Goal: Information Seeking & Learning: Check status

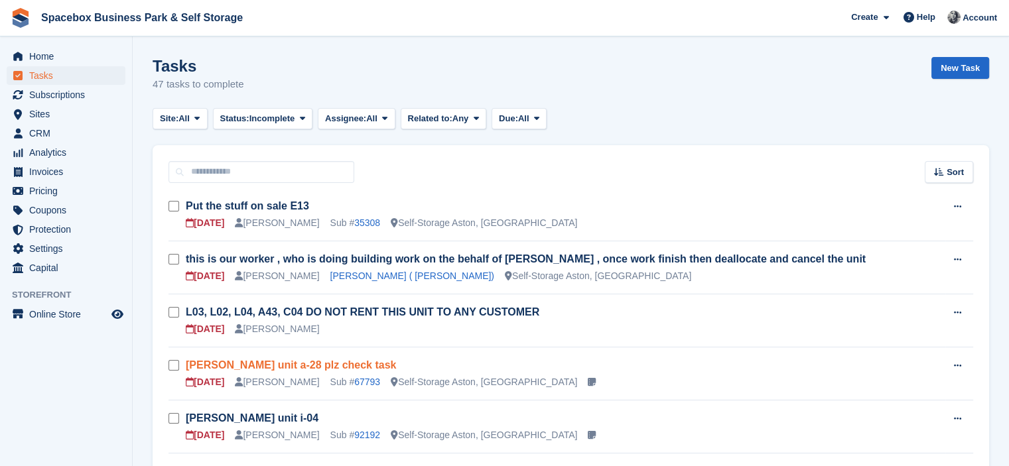
click at [330, 360] on link "Leonardo Ristic unit a-28 plz check task" at bounding box center [291, 365] width 210 height 11
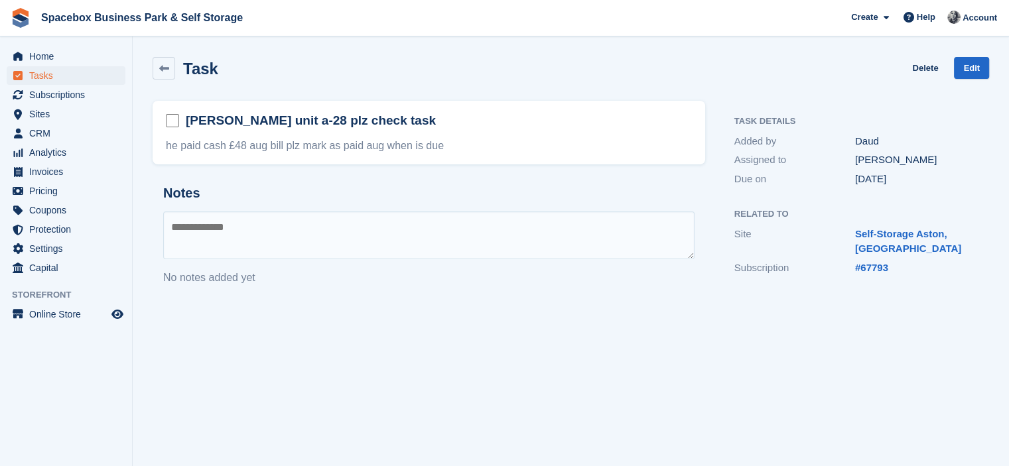
click at [239, 216] on textarea at bounding box center [428, 236] width 531 height 48
type textarea "**********"
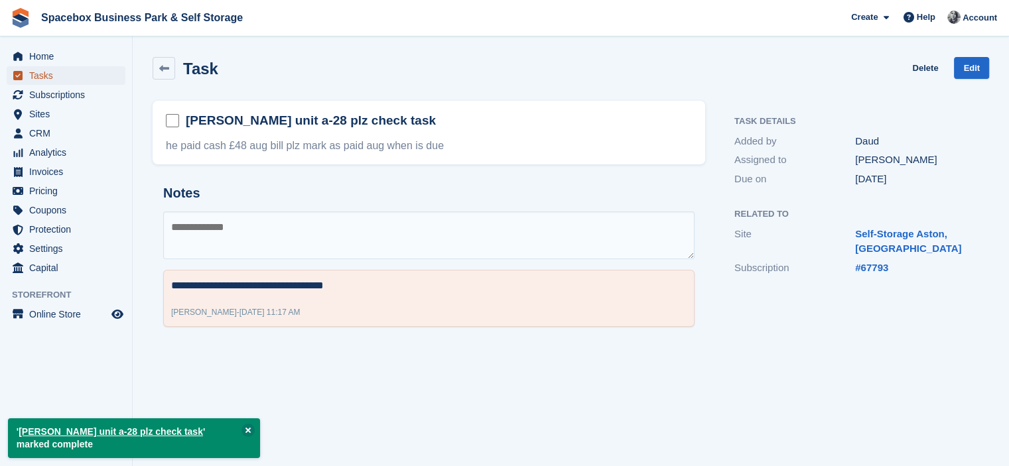
click at [44, 76] on span "Tasks" at bounding box center [69, 75] width 80 height 19
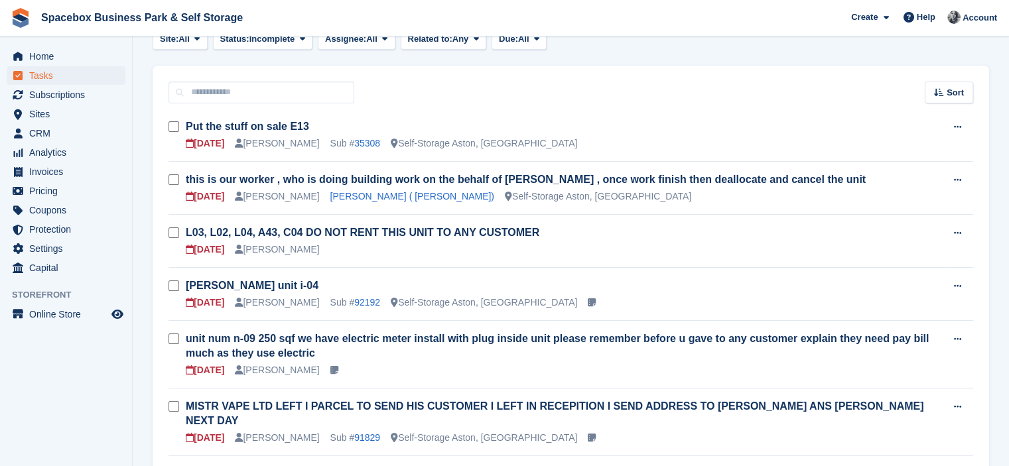
scroll to position [133, 0]
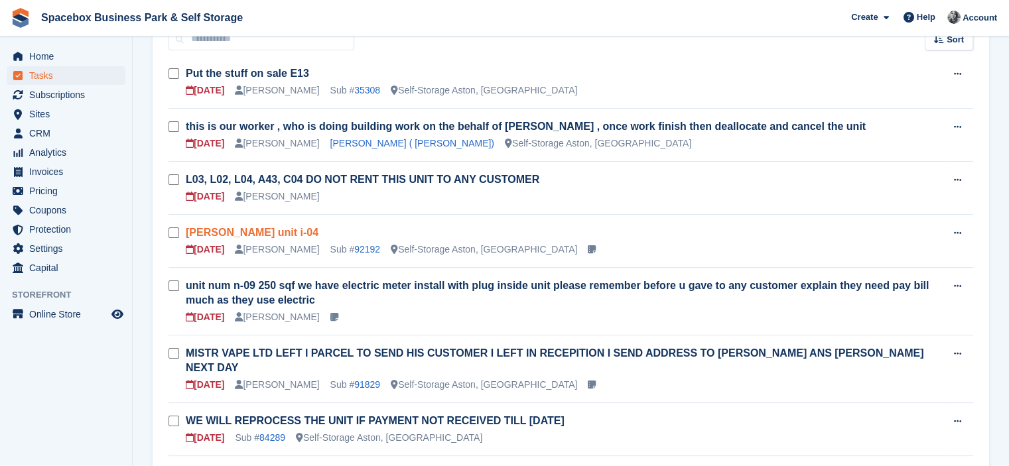
click at [283, 235] on link "mr charles ottey unit i-04" at bounding box center [252, 232] width 133 height 11
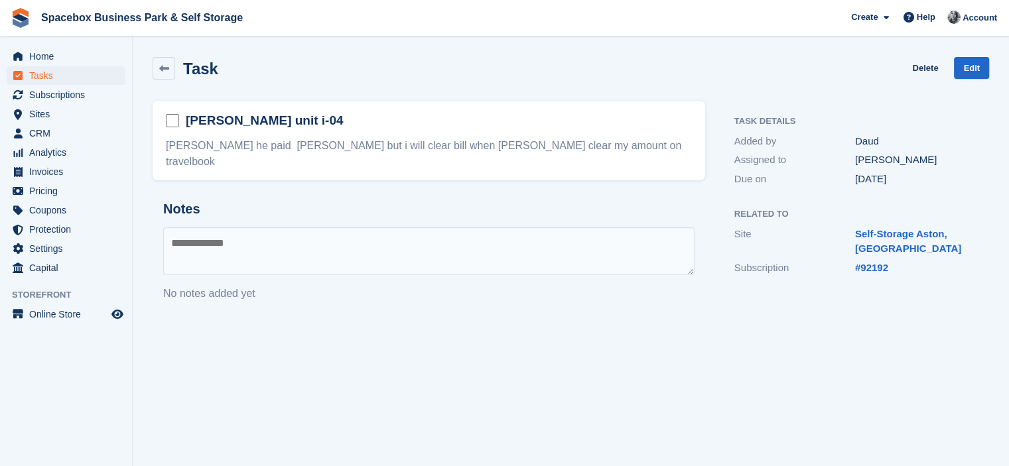
click at [223, 377] on section "Task Delete Edit mr charles ottey unit i-04 mr charles ottey he paid bill but i…" at bounding box center [571, 233] width 876 height 466
click at [200, 237] on textarea at bounding box center [428, 252] width 531 height 48
type textarea "**********"
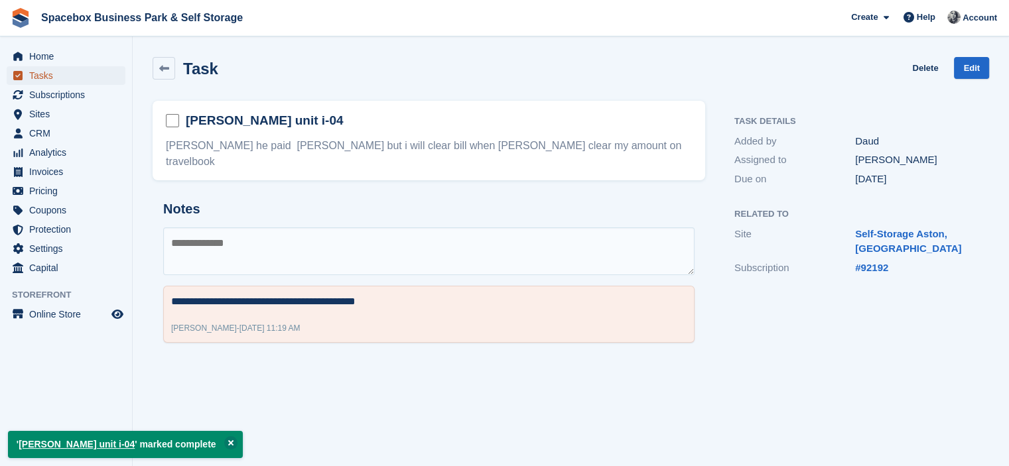
click at [53, 76] on span "Tasks" at bounding box center [69, 75] width 80 height 19
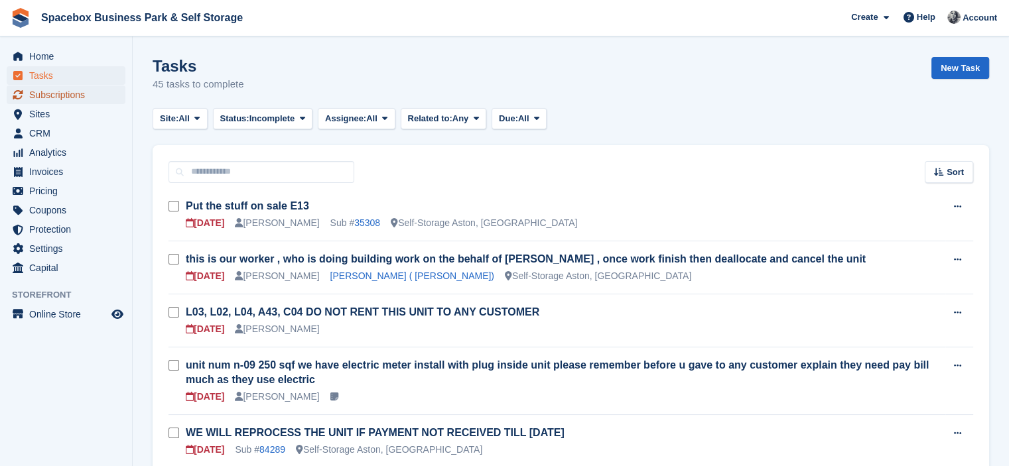
click at [72, 88] on span "Subscriptions" at bounding box center [69, 95] width 80 height 19
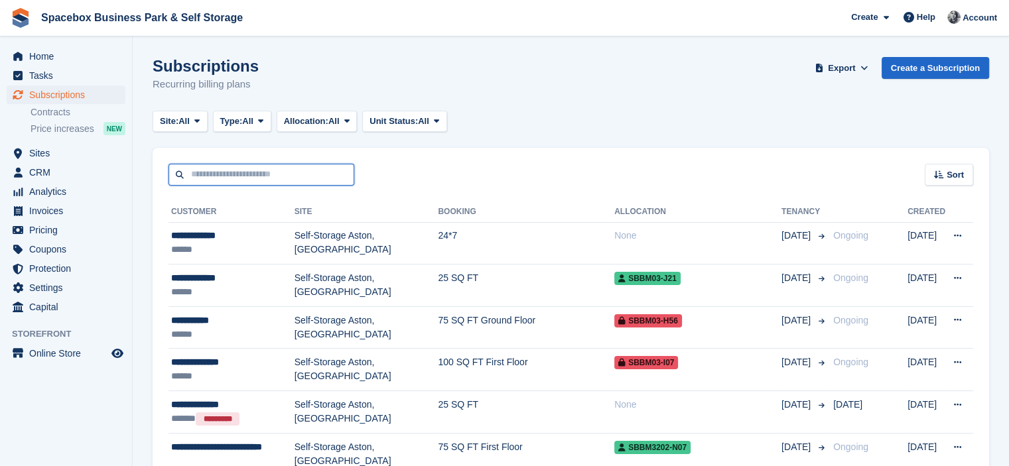
click at [206, 182] on input "text" at bounding box center [261, 175] width 186 height 22
type input "*****"
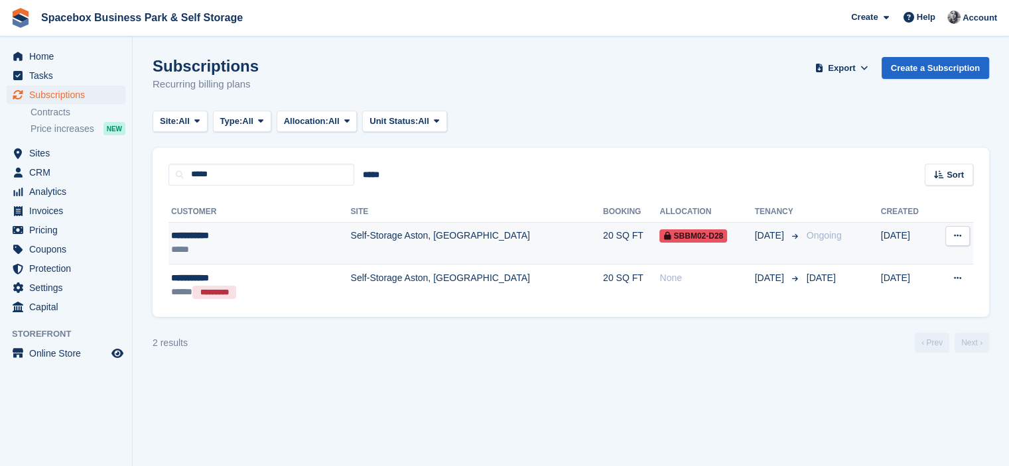
click at [237, 232] on div "**********" at bounding box center [234, 236] width 127 height 14
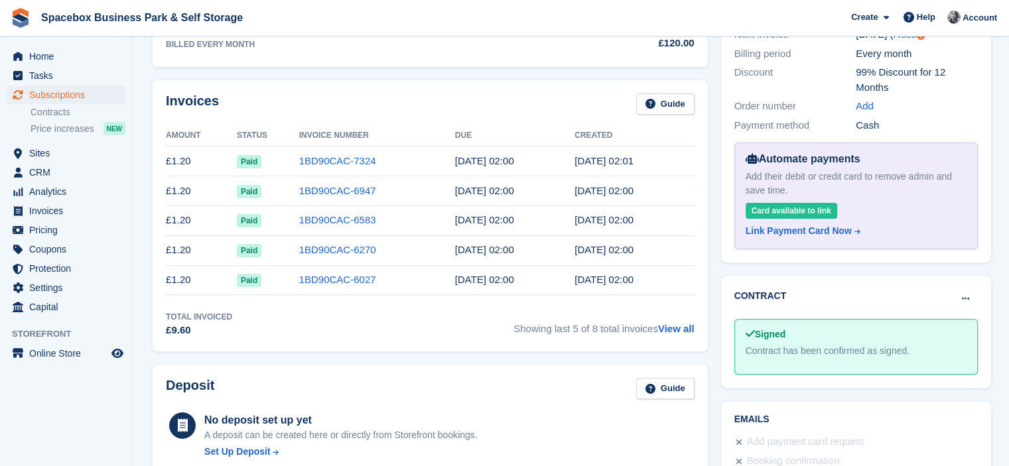
scroll to position [398, 0]
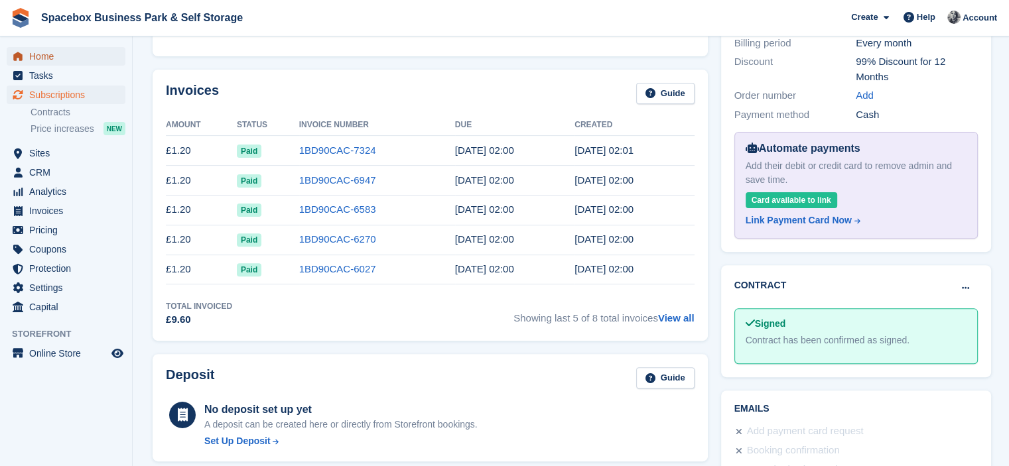
click at [48, 53] on span "Home" at bounding box center [69, 56] width 80 height 19
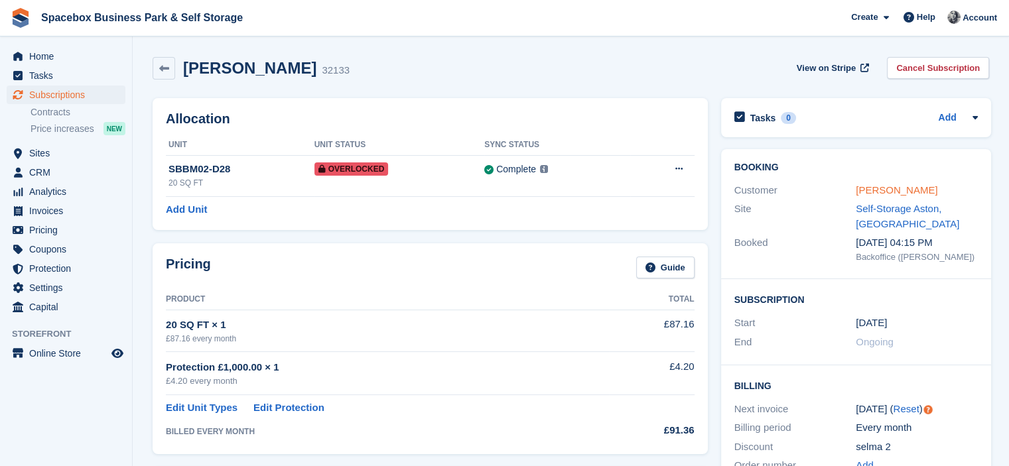
click at [870, 193] on link "Selma dirie" at bounding box center [897, 189] width 82 height 11
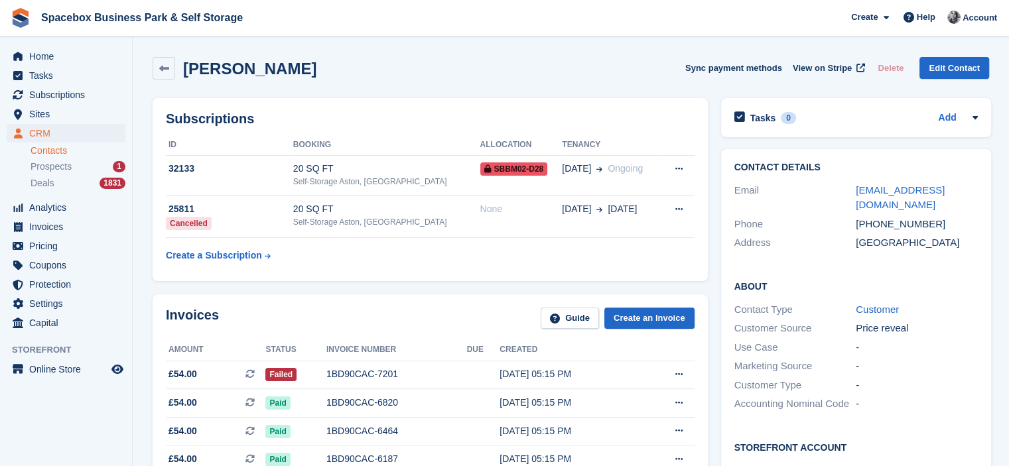
click at [525, 104] on div "Subscriptions ID Booking Allocation Tenancy 32133 20 SQ FT Self-Storage Aston, …" at bounding box center [430, 189] width 555 height 183
click at [313, 90] on div "Selma dirie Sync payment methods View on Stripe Delete Edit Contact" at bounding box center [571, 70] width 850 height 41
click at [50, 89] on span "Subscriptions" at bounding box center [69, 95] width 80 height 19
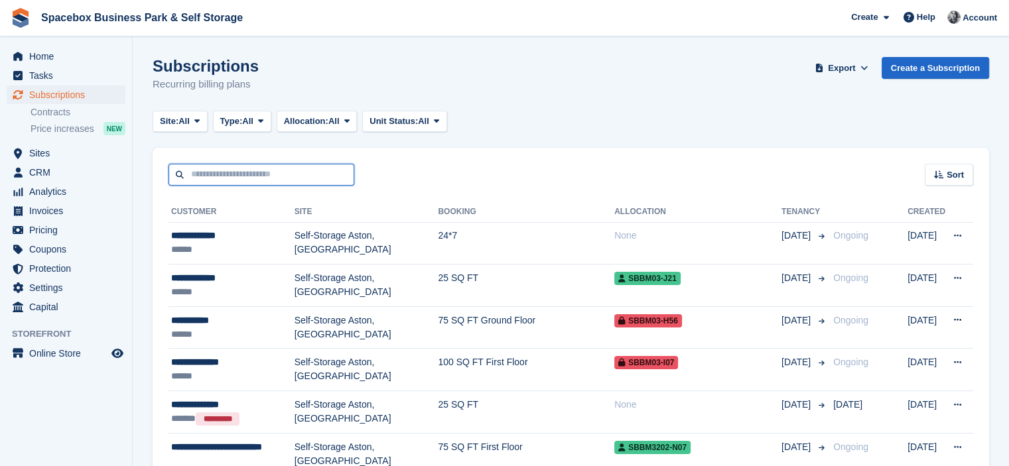
click at [322, 181] on input "text" at bounding box center [261, 175] width 186 height 22
type input "****"
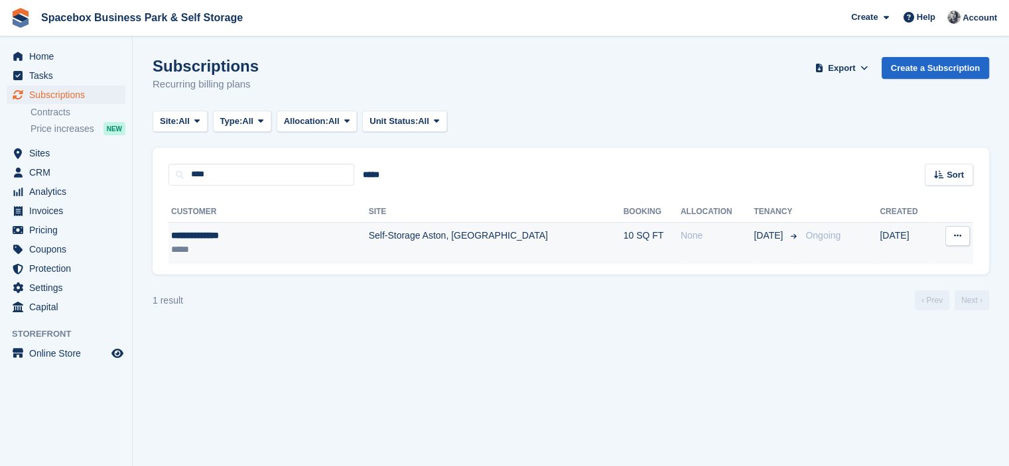
click at [382, 249] on td "Self-Storage Aston, [GEOGRAPHIC_DATA]" at bounding box center [496, 243] width 255 height 42
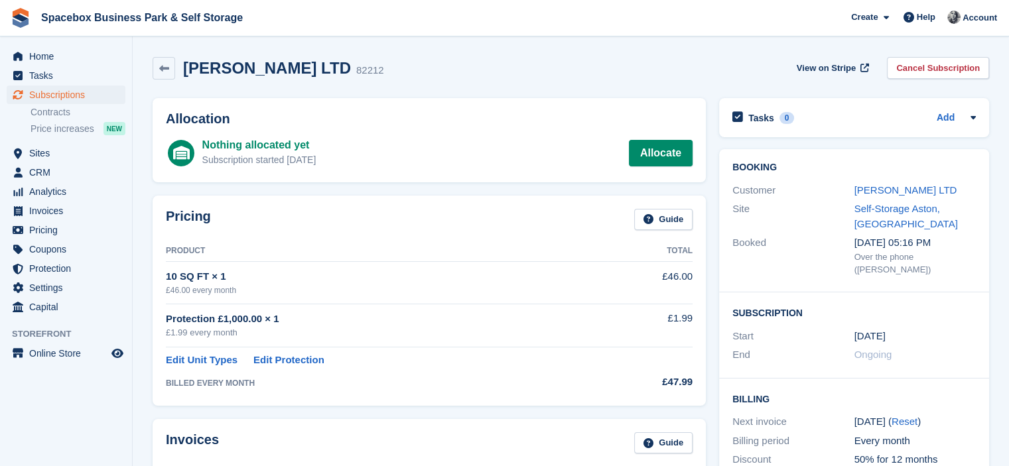
click at [896, 190] on link "[PERSON_NAME] LTD" at bounding box center [905, 189] width 103 height 11
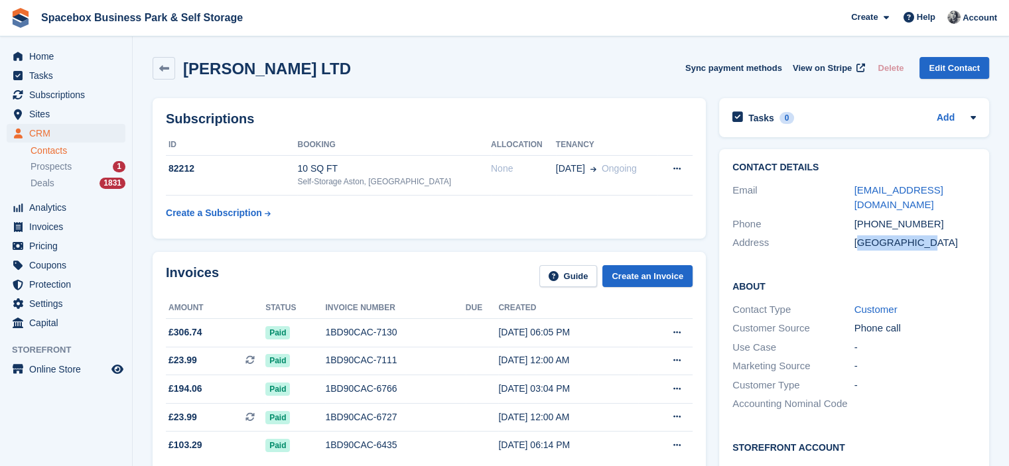
drag, startPoint x: 860, startPoint y: 229, endPoint x: 917, endPoint y: 228, distance: 57.1
click at [917, 235] on div "[GEOGRAPHIC_DATA]" at bounding box center [915, 242] width 122 height 15
click at [899, 235] on div "United Kingdom" at bounding box center [915, 242] width 122 height 15
click at [68, 96] on span "Subscriptions" at bounding box center [69, 95] width 80 height 19
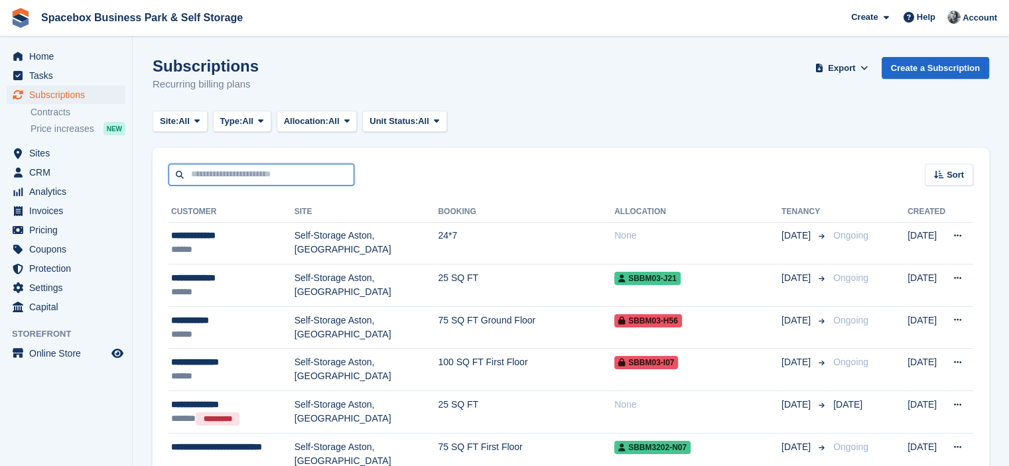
click at [284, 170] on input "text" at bounding box center [261, 175] width 186 height 22
type input "*******"
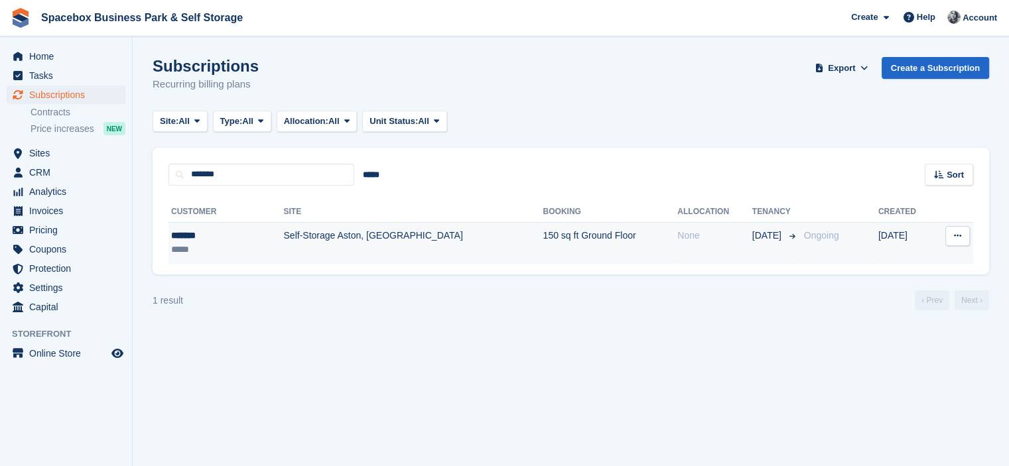
click at [307, 246] on td "Self-Storage Aston, [GEOGRAPHIC_DATA]" at bounding box center [412, 243] width 259 height 42
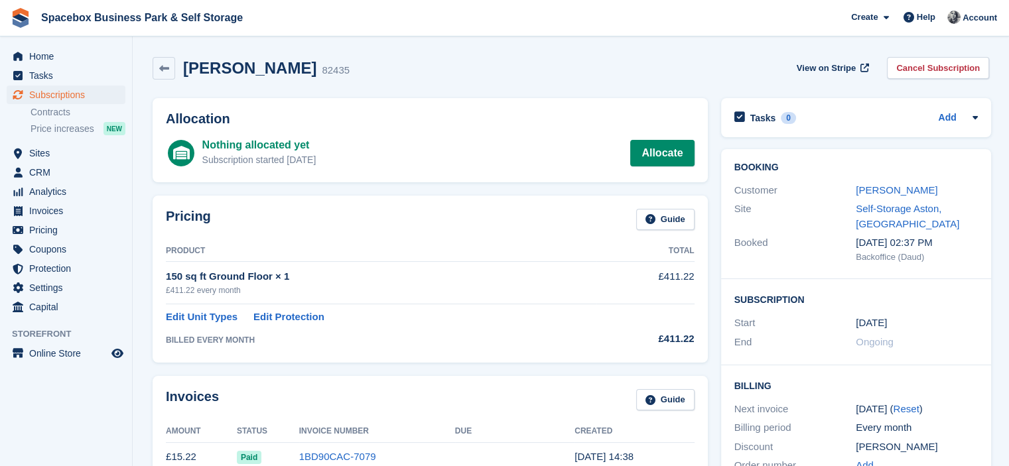
click at [882, 187] on link "[PERSON_NAME]" at bounding box center [897, 189] width 82 height 11
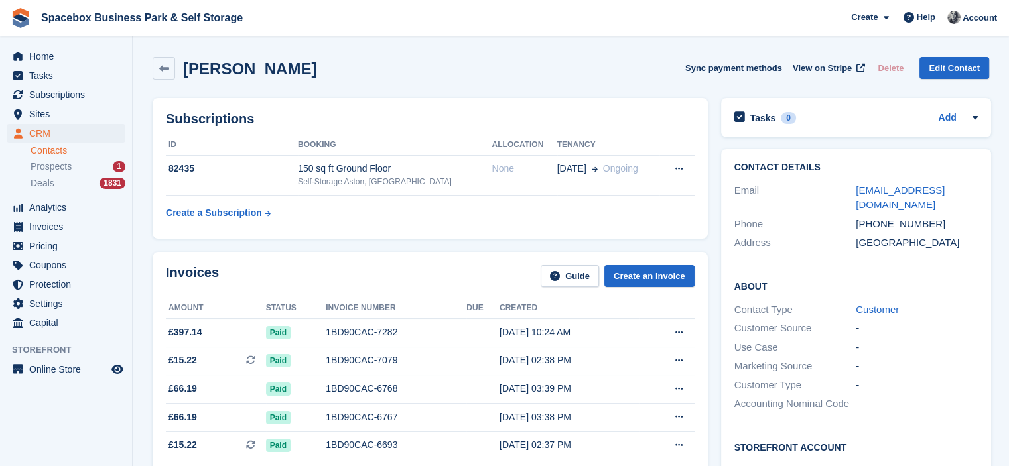
click at [901, 247] on div "[GEOGRAPHIC_DATA]" at bounding box center [917, 242] width 122 height 15
click at [60, 94] on span "Subscriptions" at bounding box center [69, 95] width 80 height 19
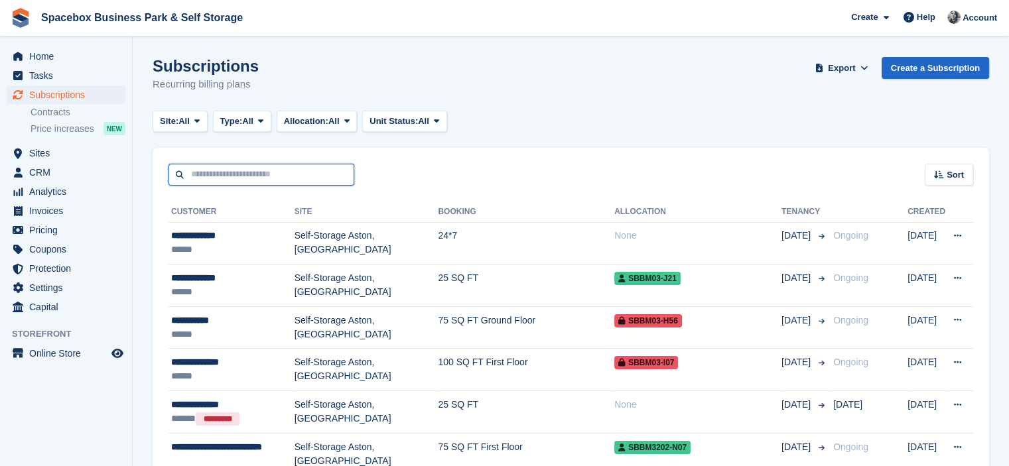
click at [223, 170] on input "text" at bounding box center [261, 175] width 186 height 22
type input "****"
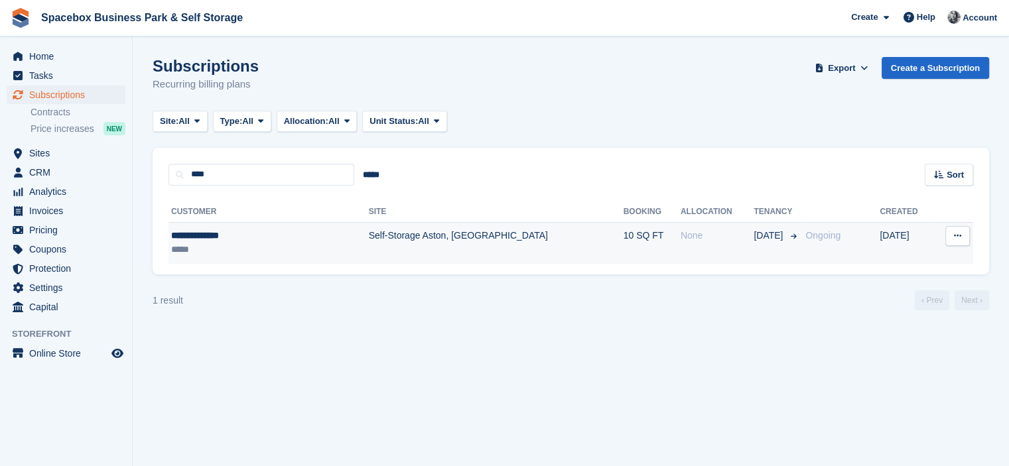
click at [235, 247] on div "*****" at bounding box center [240, 250] width 138 height 14
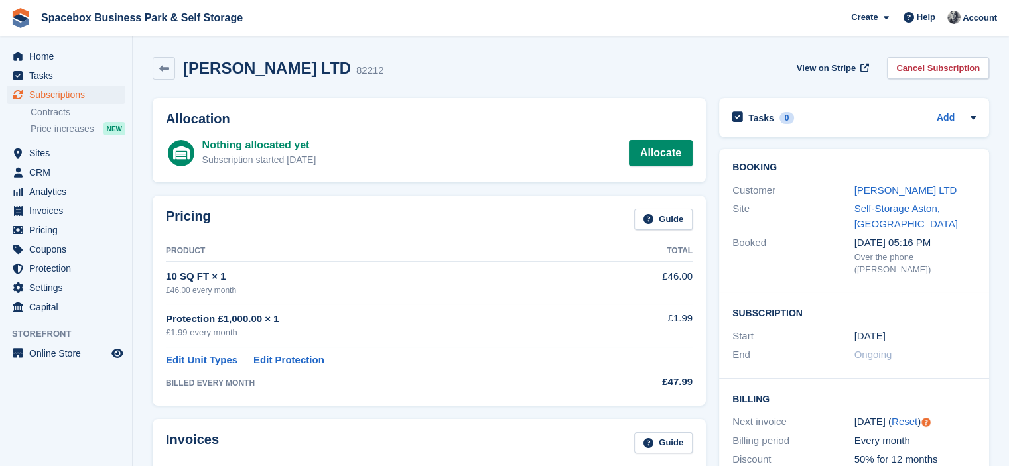
click at [887, 197] on div "NURA BLISS LTD" at bounding box center [915, 190] width 122 height 15
click at [886, 194] on link "NURA BLISS LTD" at bounding box center [905, 189] width 103 height 11
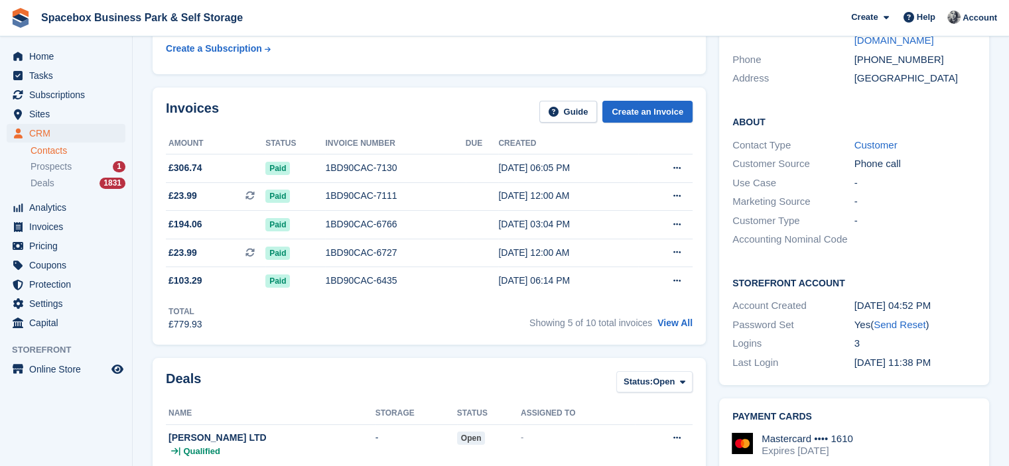
scroll to position [164, 0]
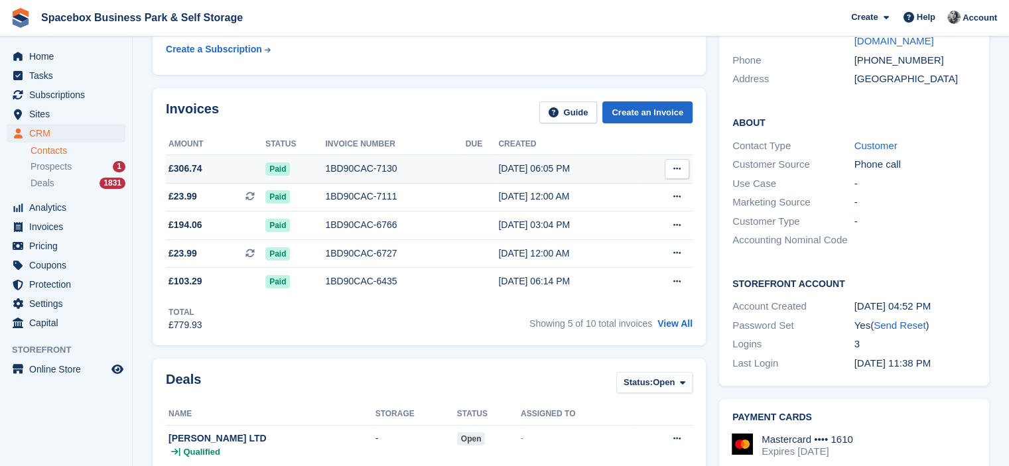
click at [328, 166] on div "1BD90CAC-7130" at bounding box center [395, 169] width 140 height 14
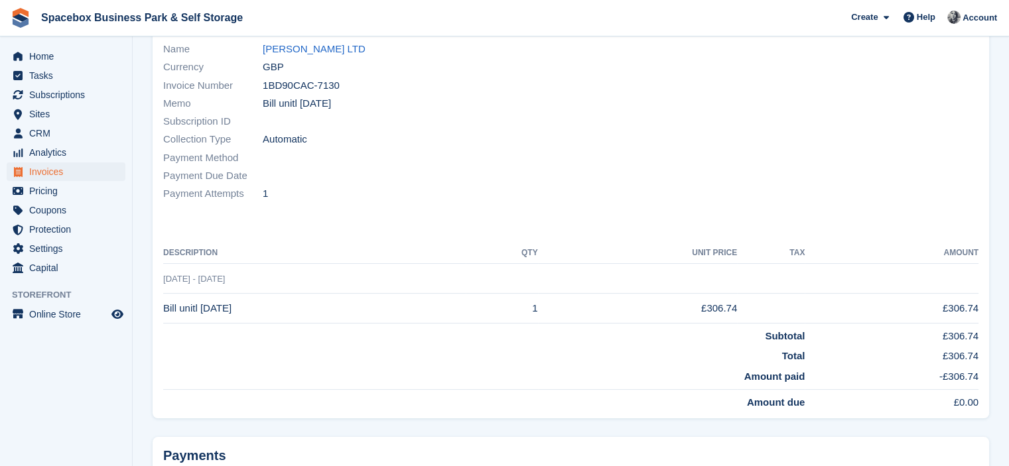
scroll to position [186, 0]
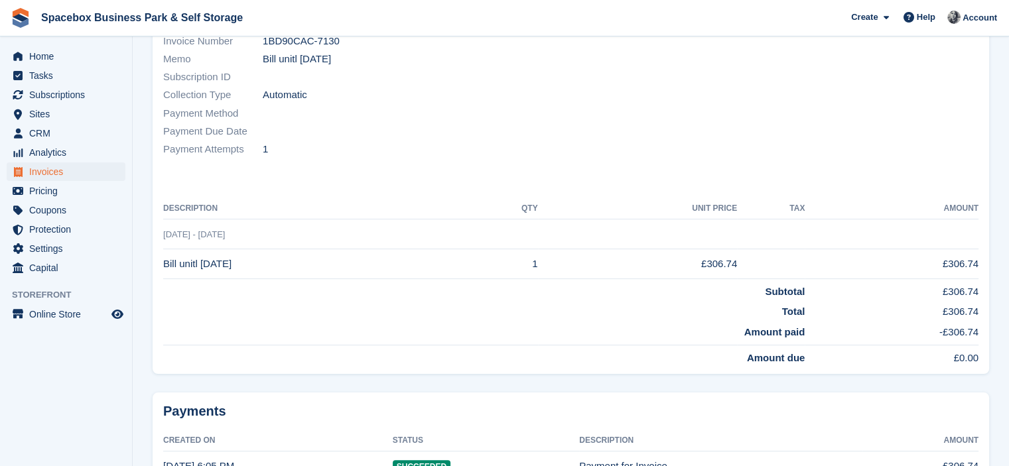
drag, startPoint x: 244, startPoint y: 262, endPoint x: 202, endPoint y: 267, distance: 42.8
click at [202, 267] on td "Bill unitl [DATE]" at bounding box center [314, 264] width 302 height 30
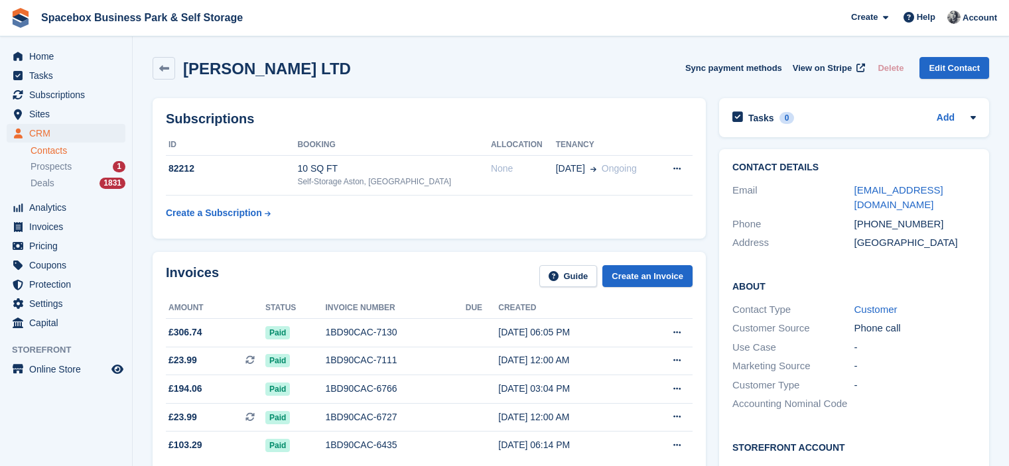
scroll to position [164, 0]
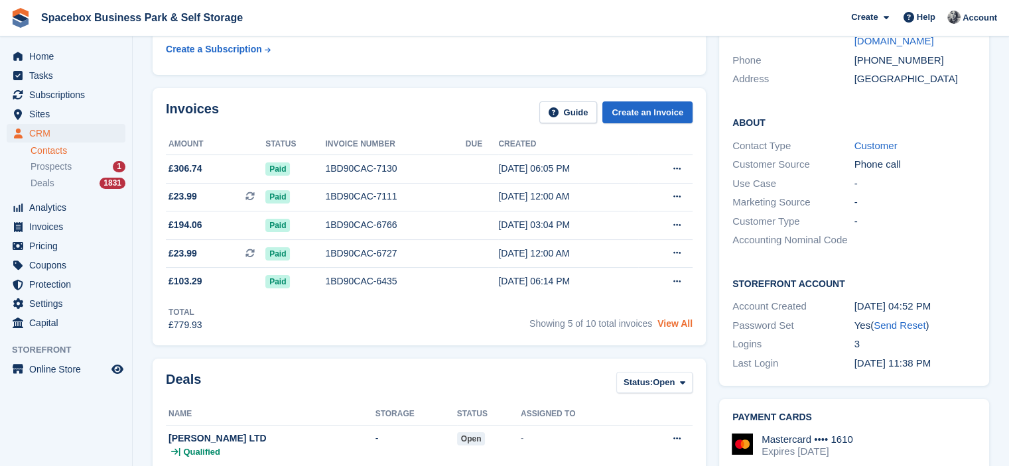
click at [667, 323] on link "View All" at bounding box center [674, 323] width 35 height 11
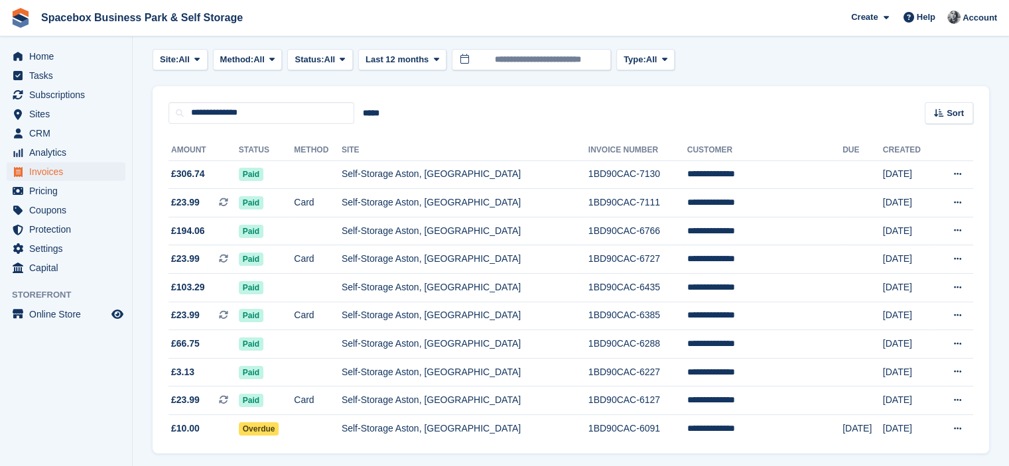
scroll to position [105, 0]
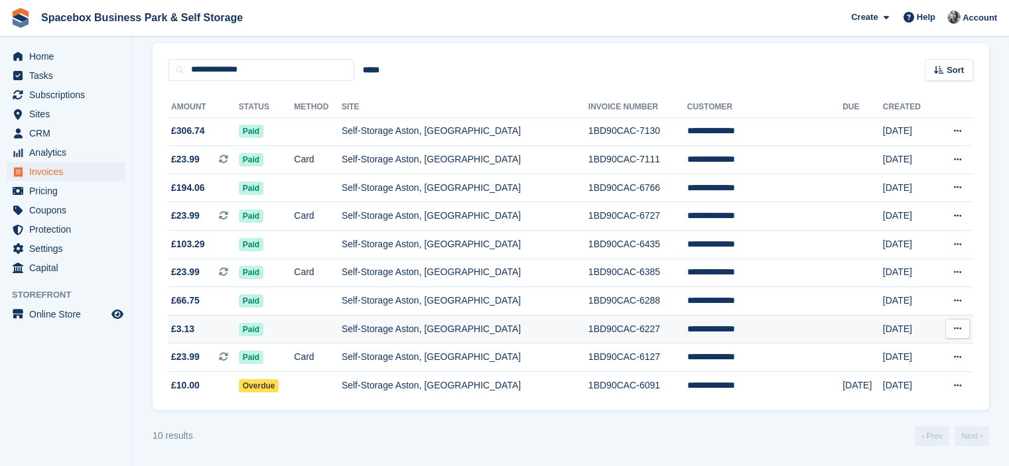
click at [612, 332] on td "1BD90CAC-6227" at bounding box center [637, 329] width 99 height 29
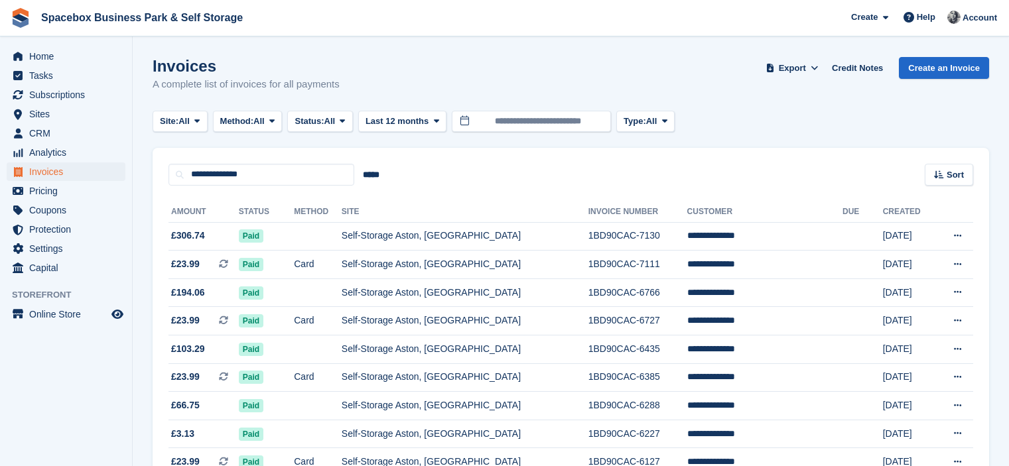
scroll to position [105, 0]
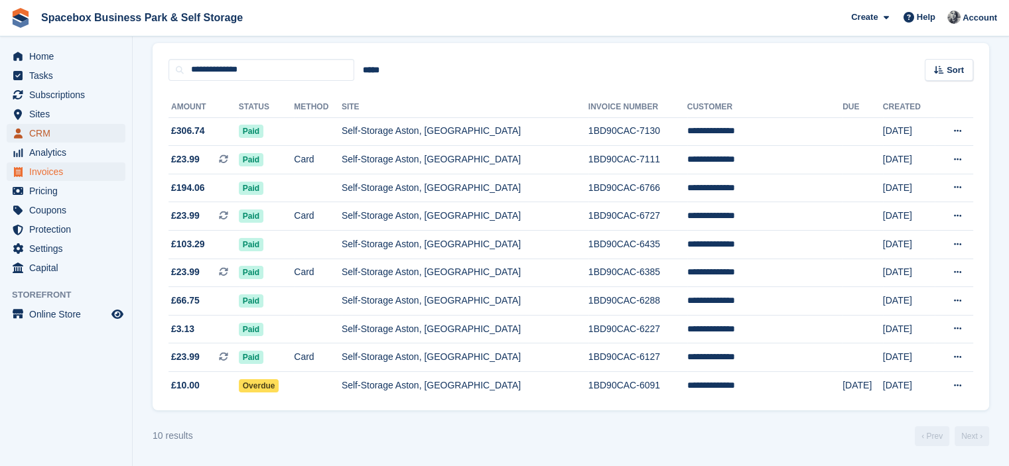
click at [40, 130] on span "CRM" at bounding box center [69, 133] width 80 height 19
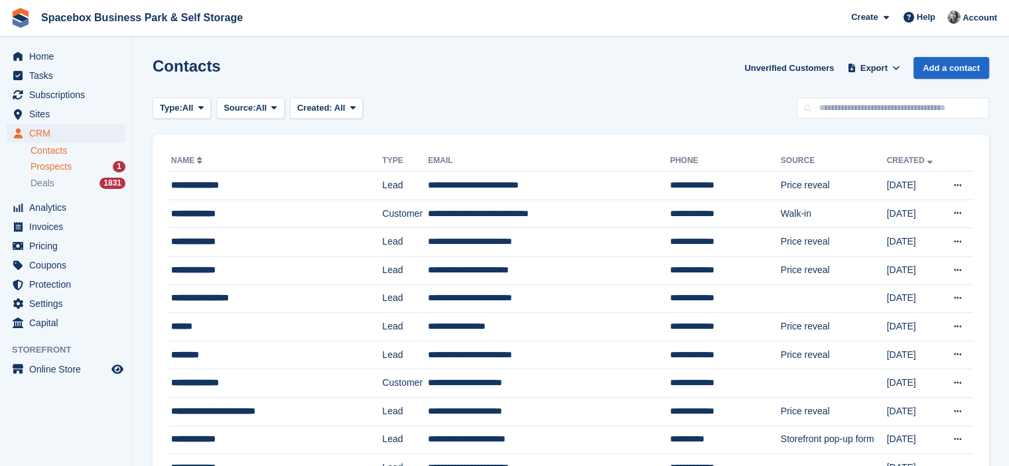
click at [50, 166] on span "Prospects" at bounding box center [51, 167] width 41 height 13
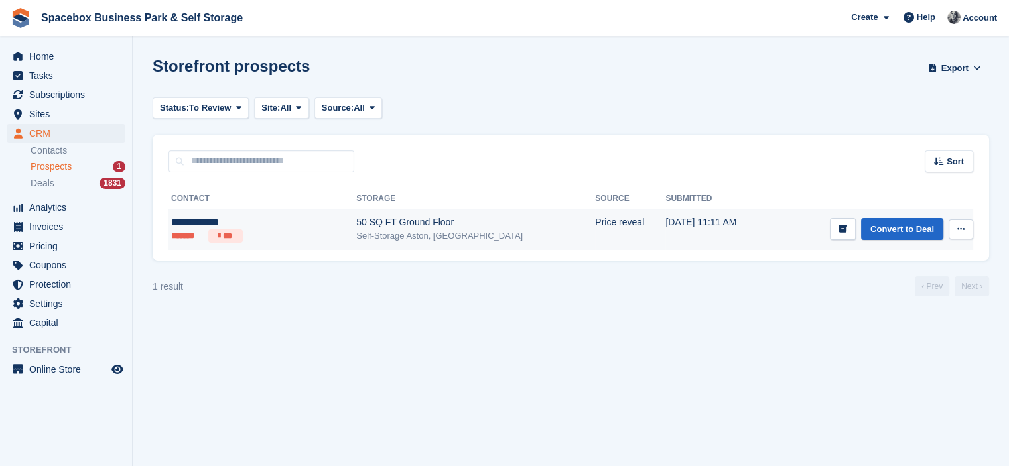
click at [265, 216] on div "**********" at bounding box center [235, 223] width 128 height 14
